Goal: Task Accomplishment & Management: Use online tool/utility

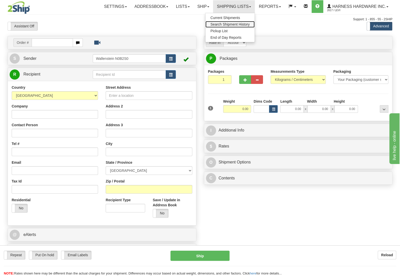
click at [225, 25] on span "Search Shipment History" at bounding box center [230, 24] width 39 height 4
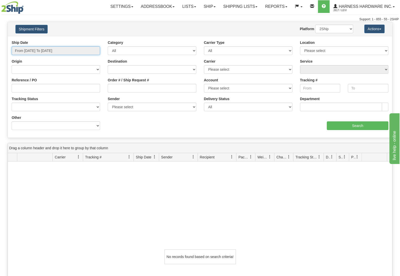
click at [29, 51] on input "From 08/24/2025 To 08/25/2025" at bounding box center [56, 50] width 88 height 9
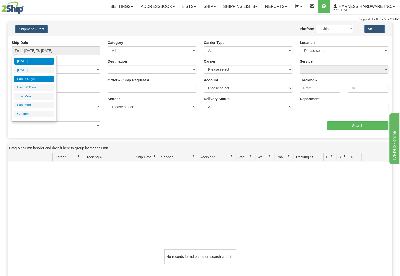
click at [28, 77] on li "Last 7 Days" at bounding box center [34, 79] width 41 height 7
type input "From 08/19/2025 To 08/25/2025"
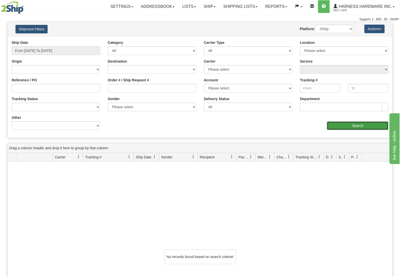
click at [338, 124] on input "Search" at bounding box center [358, 125] width 62 height 9
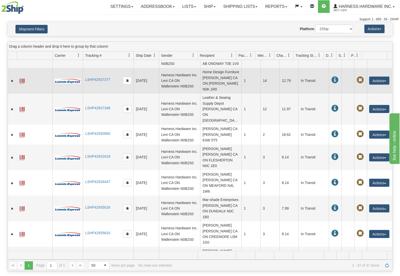
scroll to position [68, 0]
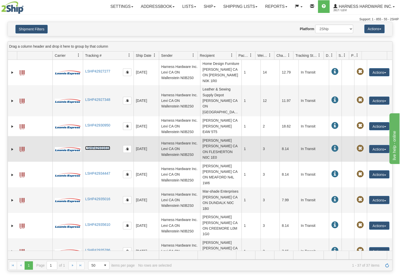
click at [97, 146] on link "LSHP42931618" at bounding box center [97, 148] width 25 height 4
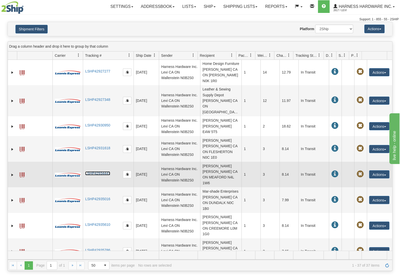
click at [88, 171] on link "LSHP42934447" at bounding box center [97, 173] width 25 height 4
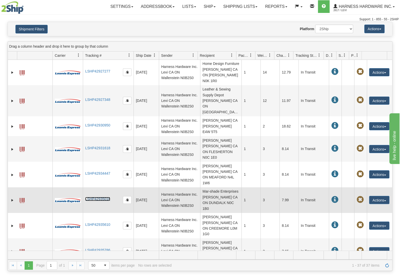
click at [100, 197] on link "LSHP42935016" at bounding box center [97, 199] width 25 height 4
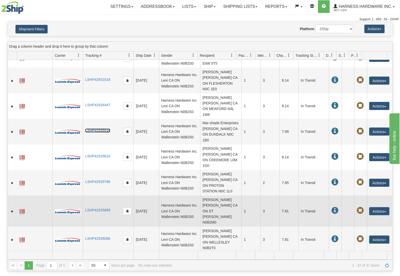
scroll to position [160, 0]
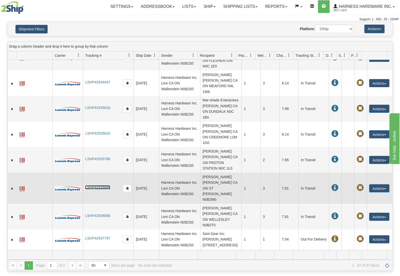
click at [86, 185] on link "LSHP42935899" at bounding box center [97, 187] width 25 height 4
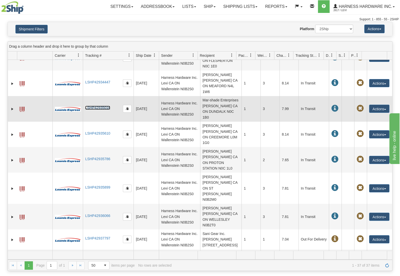
click at [101, 106] on link "LSHP42935016" at bounding box center [97, 108] width 25 height 4
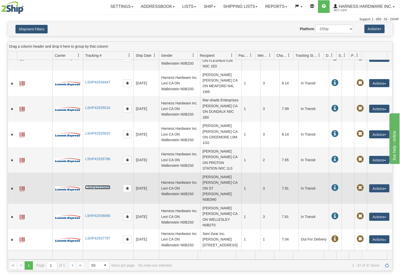
click at [97, 173] on td "LSHP42935899" at bounding box center [108, 188] width 51 height 31
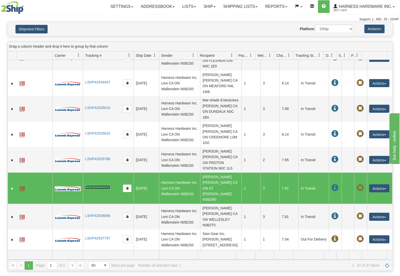
click at [98, 185] on link "LSHP42935899" at bounding box center [97, 187] width 25 height 4
click at [369, 184] on button "Actions" at bounding box center [379, 188] width 20 height 8
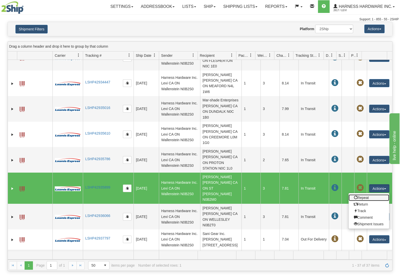
click at [362, 194] on link "Repeat" at bounding box center [369, 197] width 41 height 7
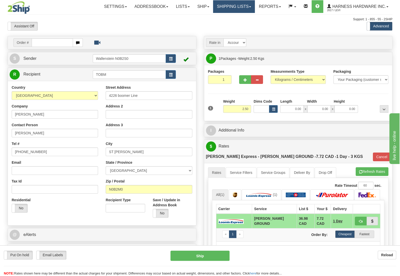
click at [234, 5] on link "Shipping lists" at bounding box center [234, 6] width 42 height 13
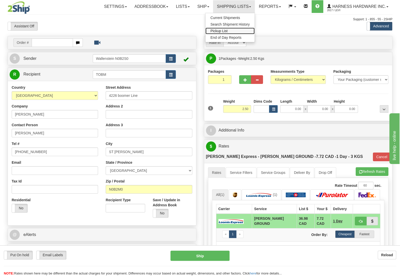
click at [236, 31] on link "Pickup List" at bounding box center [230, 31] width 49 height 7
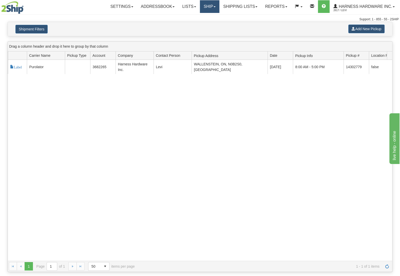
click at [212, 8] on link "Ship" at bounding box center [210, 6] width 20 height 13
click at [204, 18] on link "Ship Screen" at bounding box center [196, 17] width 46 height 7
